Goal: Task Accomplishment & Management: Manage account settings

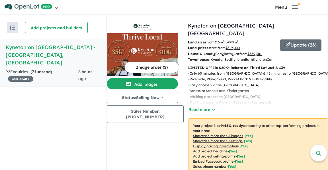
click at [37, 69] on strong "( 71 unread)" at bounding box center [41, 71] width 22 height 5
click at [27, 69] on div "92 Enquir ies ( 71 unread) 45 % READY" at bounding box center [42, 76] width 73 height 14
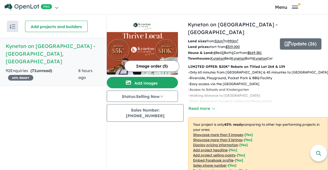
scroll to position [2, 0]
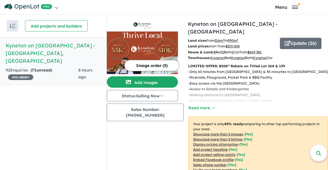
click at [36, 68] on span "71" at bounding box center [34, 70] width 5 height 5
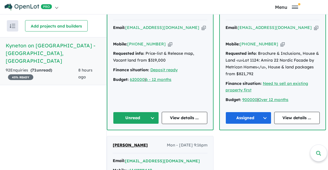
scroll to position [227, 0]
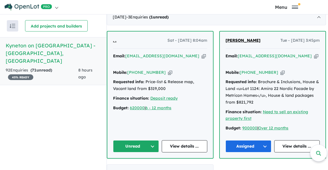
click at [201, 54] on icon "button" at bounding box center [203, 56] width 4 height 6
click at [168, 70] on icon "button" at bounding box center [170, 73] width 4 height 6
click at [187, 143] on link "View details ..." at bounding box center [184, 146] width 46 height 12
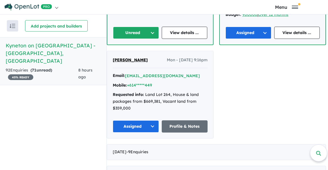
scroll to position [284, 0]
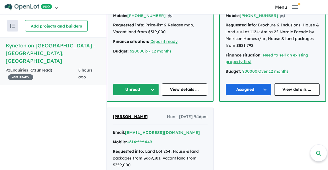
click at [151, 86] on button "Unread" at bounding box center [136, 90] width 46 height 12
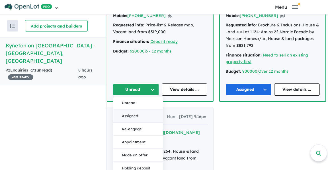
click at [130, 115] on button "Assigned" at bounding box center [137, 116] width 49 height 13
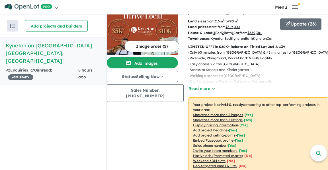
scroll to position [0, 0]
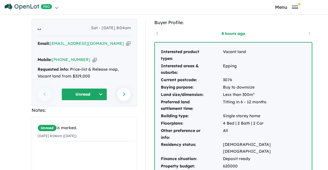
scroll to position [28, 0]
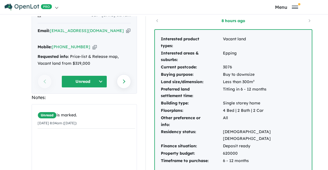
click at [253, 98] on td "Titling in 6 - 12 months" at bounding box center [263, 93] width 83 height 14
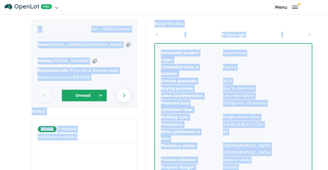
scroll to position [0, 0]
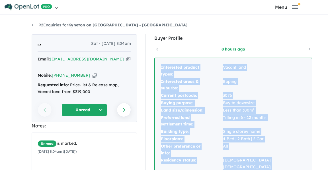
drag, startPoint x: 250, startPoint y: 127, endPoint x: 158, endPoint y: 66, distance: 110.3
click at [158, 66] on div "Interested product types: Vacant land Interested areas & suburbs: Epping Curren…" at bounding box center [233, 133] width 157 height 151
copy tbody "Interested product types: Vacant land Interested areas & suburbs: Epping Curren…"
click at [117, 103] on link "Next enquiry" at bounding box center [124, 110] width 14 height 14
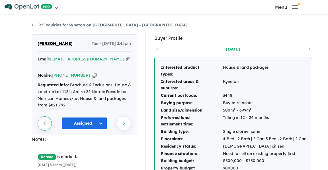
click at [43, 126] on link "Previous enquiry" at bounding box center [45, 124] width 14 height 14
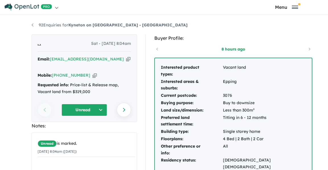
click at [100, 104] on button "Unread" at bounding box center [83, 110] width 45 height 12
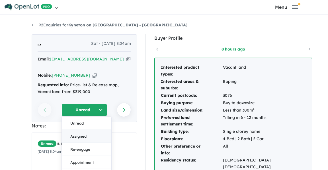
click at [77, 130] on button "Assigned" at bounding box center [86, 136] width 49 height 13
